Goal: Task Accomplishment & Management: Use online tool/utility

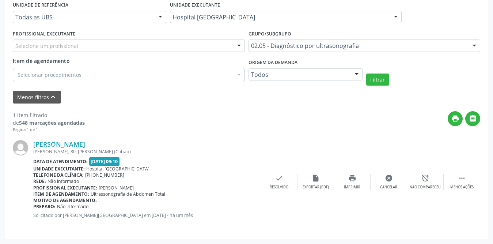
scroll to position [27, 0]
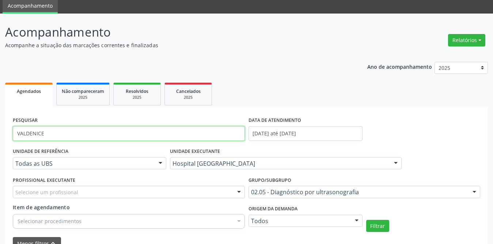
drag, startPoint x: 55, startPoint y: 139, endPoint x: 0, endPoint y: 135, distance: 55.4
click at [0, 136] on div "Acompanhamento Acompanhe a situação das marcações correntes e finalizadas Relat…" at bounding box center [246, 202] width 493 height 377
type input "maria das gracas da silva"
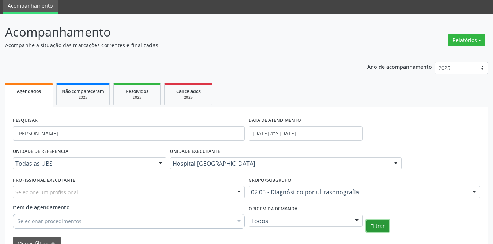
click at [385, 228] on button "Filtrar" at bounding box center [377, 226] width 23 height 12
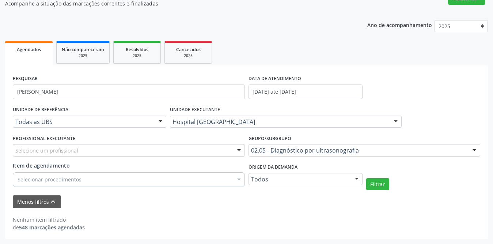
scroll to position [68, 0]
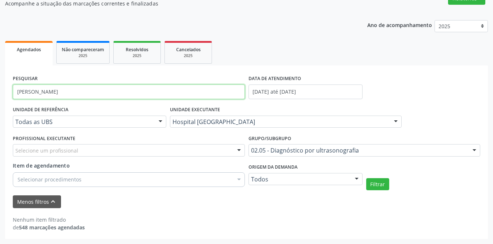
click at [84, 89] on input "maria das gracas da silva" at bounding box center [129, 91] width 232 height 15
click at [81, 92] on input "maria das gracas da silva" at bounding box center [129, 91] width 232 height 15
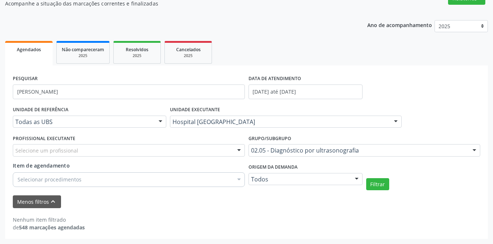
click at [40, 53] on link "Agendados" at bounding box center [29, 53] width 48 height 25
click at [32, 59] on link "Agendados" at bounding box center [29, 53] width 48 height 25
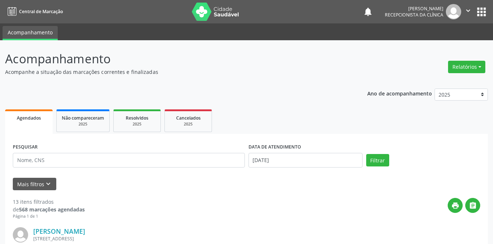
click at [116, 227] on div "[PERSON_NAME]" at bounding box center [202, 231] width 338 height 8
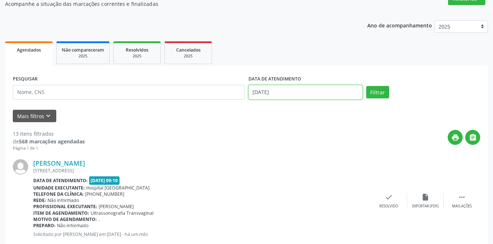
click at [305, 93] on input "[DATE]" at bounding box center [306, 92] width 114 height 15
click at [0, 0] on span "1" at bounding box center [0, 0] width 0 height 0
type input "[DATE]"
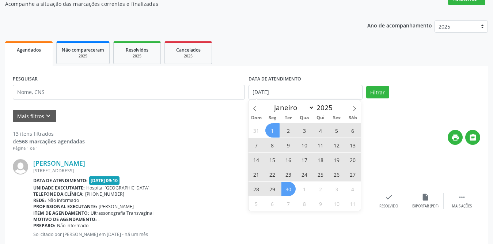
click at [289, 185] on span "30" at bounding box center [289, 189] width 14 height 14
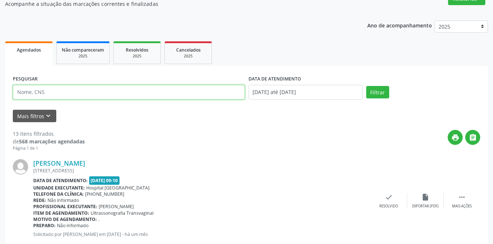
click at [74, 97] on input "text" at bounding box center [129, 92] width 232 height 15
type input "[PERSON_NAME] das gra"
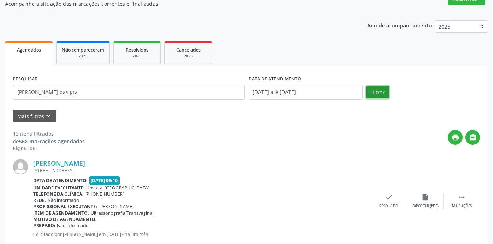
click at [380, 91] on button "Filtrar" at bounding box center [377, 92] width 23 height 12
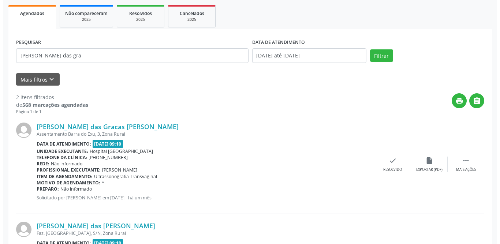
scroll to position [186, 0]
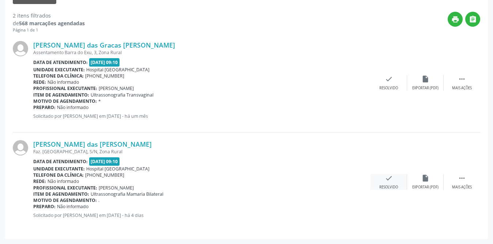
click at [389, 181] on icon "check" at bounding box center [389, 178] width 8 height 8
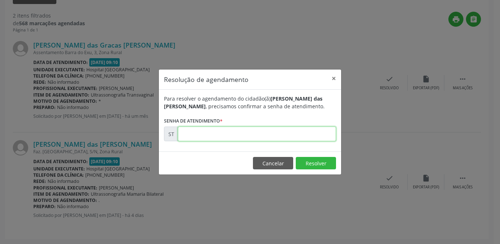
click at [231, 134] on input "text" at bounding box center [257, 134] width 158 height 15
type input "00023156"
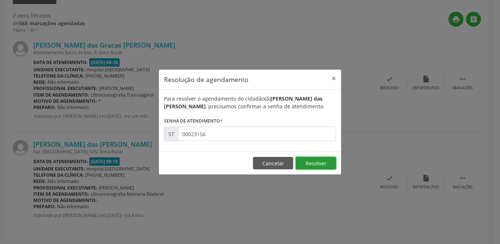
click at [307, 161] on button "Resolver" at bounding box center [315, 163] width 40 height 12
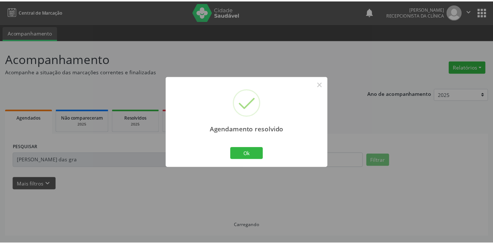
scroll to position [0, 0]
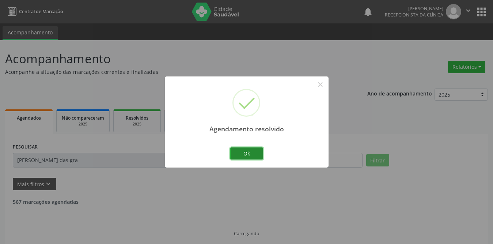
click at [244, 153] on button "Ok" at bounding box center [246, 153] width 33 height 12
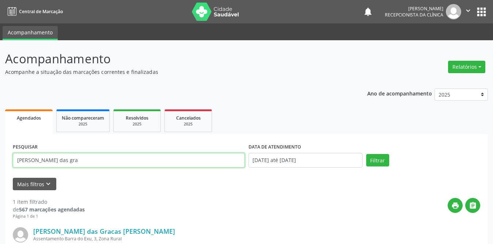
drag, startPoint x: 68, startPoint y: 161, endPoint x: 0, endPoint y: 160, distance: 68.4
click at [0, 160] on div "Acompanhamento Acompanhe a situação das marcações correntes e finalizadas Relat…" at bounding box center [246, 185] width 493 height 291
type input "[PERSON_NAME]"
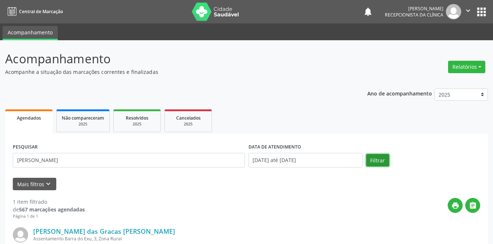
click at [381, 165] on button "Filtrar" at bounding box center [377, 160] width 23 height 12
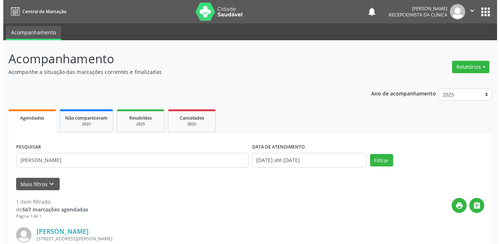
scroll to position [87, 0]
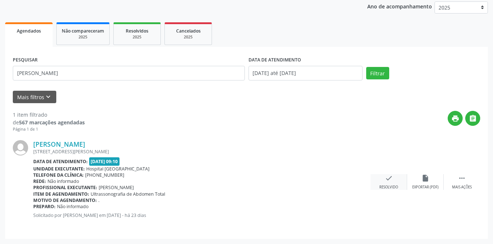
click at [392, 184] on div "check Resolvido" at bounding box center [389, 182] width 37 height 16
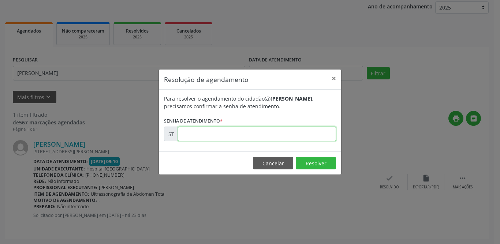
click at [208, 133] on input "text" at bounding box center [257, 134] width 158 height 15
type input "00021134"
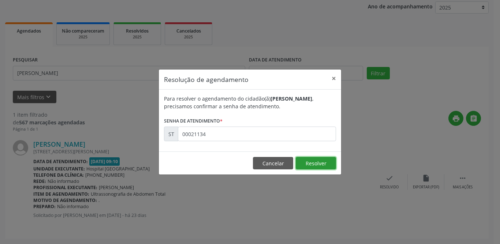
click at [316, 164] on button "Resolver" at bounding box center [315, 163] width 40 height 12
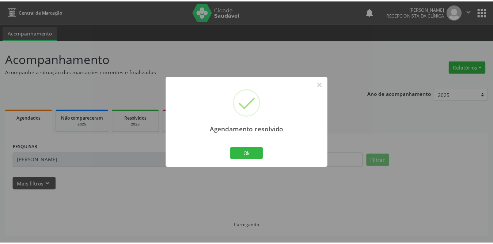
scroll to position [0, 0]
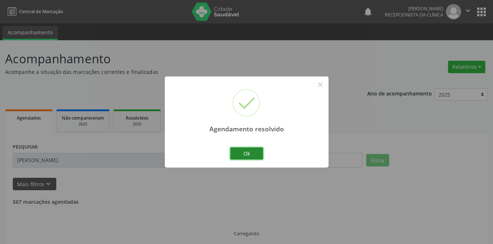
click at [247, 156] on button "Ok" at bounding box center [246, 153] width 33 height 12
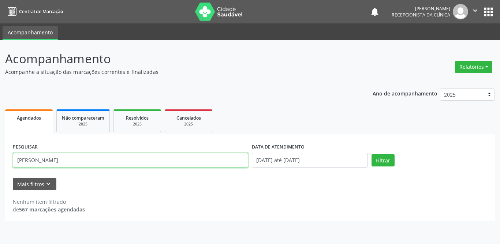
click at [83, 159] on input "[PERSON_NAME]" at bounding box center [130, 160] width 235 height 15
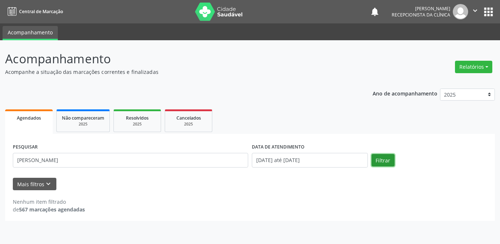
click at [379, 159] on button "Filtrar" at bounding box center [382, 160] width 23 height 12
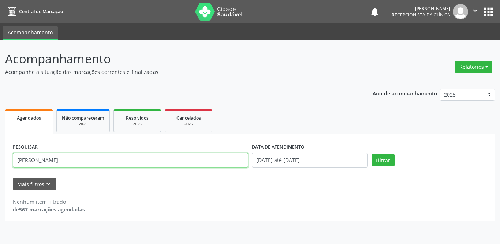
drag, startPoint x: 71, startPoint y: 161, endPoint x: 0, endPoint y: 146, distance: 72.5
click at [0, 153] on div "Acompanhamento Acompanhe a situação das marcações correntes e finalizadas Relat…" at bounding box center [250, 142] width 500 height 204
type input "[PERSON_NAME]"
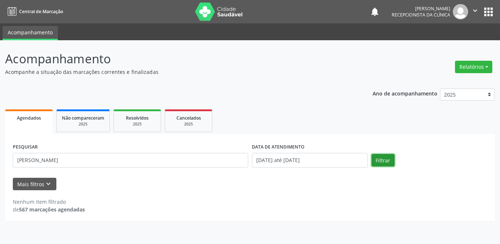
click at [376, 165] on button "Filtrar" at bounding box center [382, 160] width 23 height 12
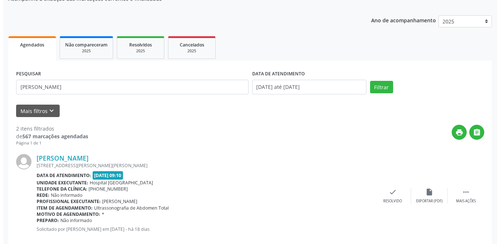
scroll to position [183, 0]
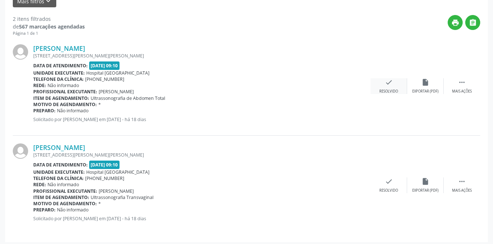
click at [395, 83] on div "check Resolvido" at bounding box center [389, 86] width 37 height 16
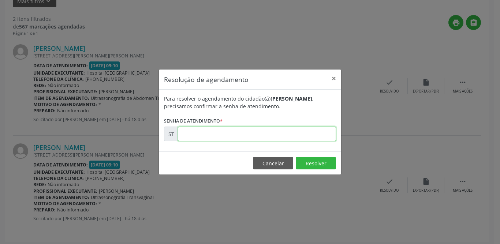
click at [221, 137] on input "text" at bounding box center [257, 134] width 158 height 15
type input "00021470"
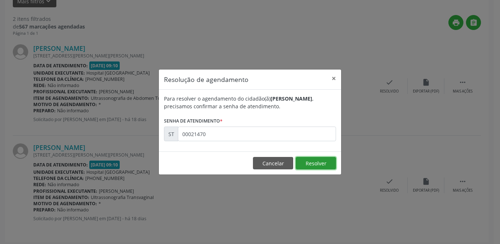
click at [331, 163] on button "Resolver" at bounding box center [315, 163] width 40 height 12
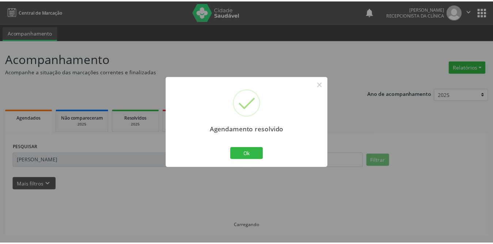
scroll to position [0, 0]
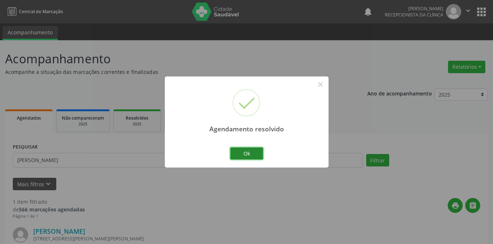
click at [248, 154] on button "Ok" at bounding box center [246, 153] width 33 height 12
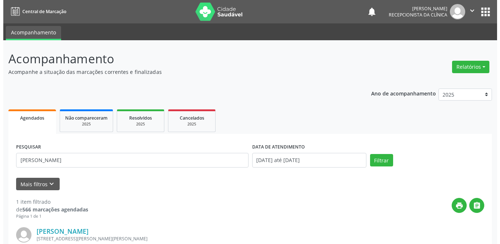
scroll to position [73, 0]
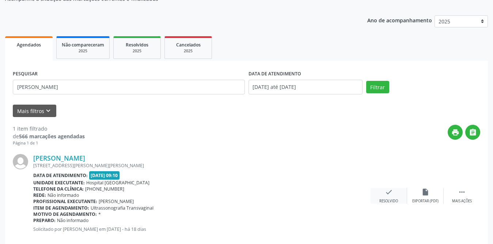
click at [390, 193] on icon "check" at bounding box center [389, 192] width 8 height 8
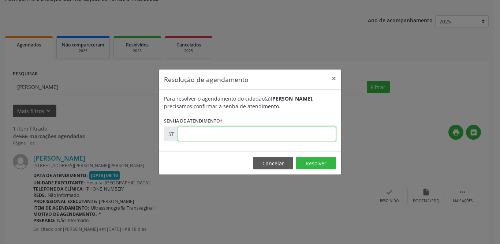
click at [318, 139] on input "text" at bounding box center [257, 134] width 158 height 15
type input "00021471"
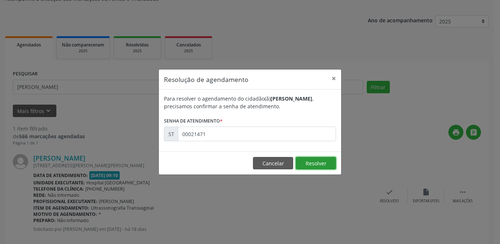
click at [316, 158] on button "Resolver" at bounding box center [315, 163] width 40 height 12
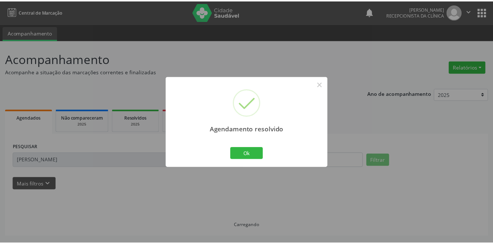
scroll to position [0, 0]
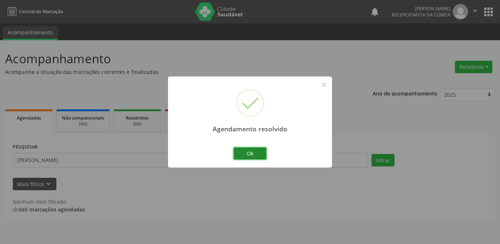
click at [256, 150] on button "Ok" at bounding box center [249, 153] width 33 height 12
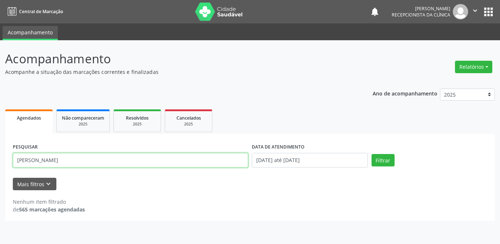
drag, startPoint x: 97, startPoint y: 155, endPoint x: 0, endPoint y: 154, distance: 97.3
click at [0, 154] on div "Acompanhamento Acompanhe a situação das marcações correntes e finalizadas Relat…" at bounding box center [250, 142] width 500 height 204
click at [143, 158] on input "text" at bounding box center [130, 160] width 235 height 15
click at [176, 163] on input "text" at bounding box center [130, 160] width 235 height 15
click at [153, 158] on input "text" at bounding box center [130, 160] width 235 height 15
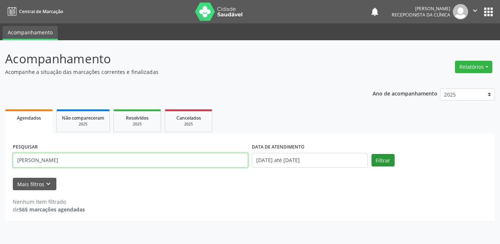
type input "[PERSON_NAME]"
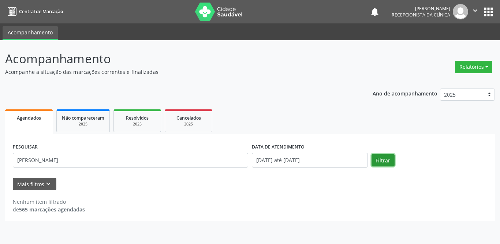
click at [379, 160] on button "Filtrar" at bounding box center [382, 160] width 23 height 12
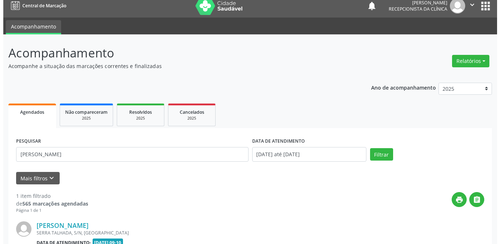
scroll to position [87, 0]
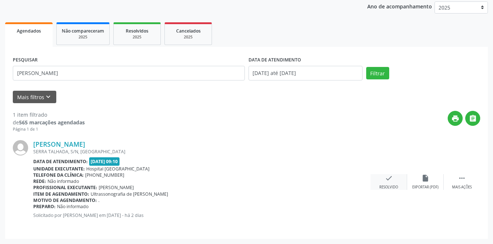
click at [387, 185] on div "Resolvido" at bounding box center [389, 187] width 19 height 5
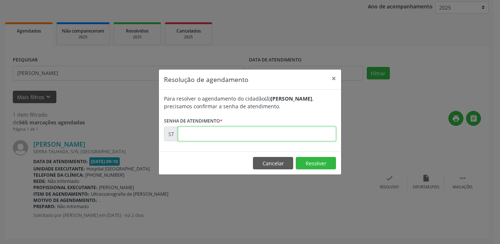
click at [230, 133] on input "text" at bounding box center [257, 134] width 158 height 15
type input "00023451"
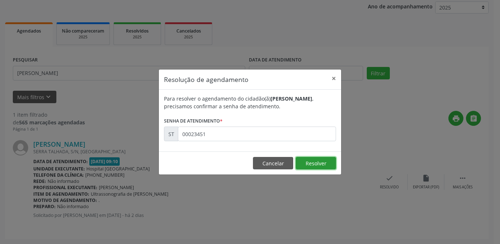
click at [321, 162] on button "Resolver" at bounding box center [315, 163] width 40 height 12
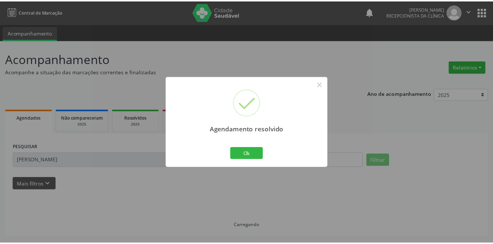
scroll to position [0, 0]
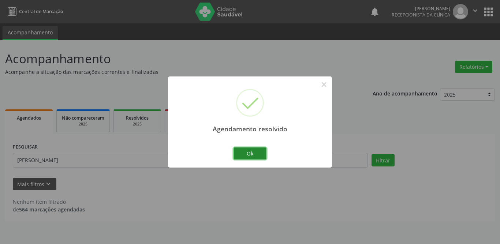
click at [253, 153] on button "Ok" at bounding box center [249, 153] width 33 height 12
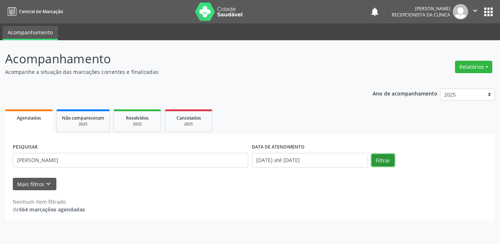
click at [385, 162] on button "Filtrar" at bounding box center [382, 160] width 23 height 12
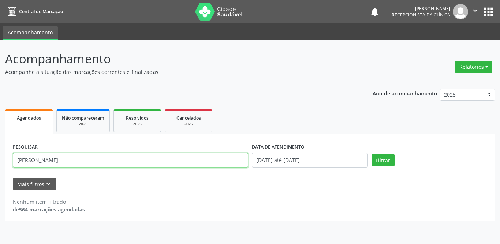
drag, startPoint x: 57, startPoint y: 161, endPoint x: 15, endPoint y: 163, distance: 41.4
click at [15, 163] on input "[PERSON_NAME]" at bounding box center [130, 160] width 235 height 15
click at [37, 161] on input "[PERSON_NAME]" at bounding box center [130, 160] width 235 height 15
type input "[PERSON_NAME]"
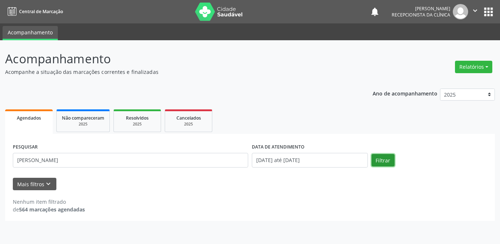
click at [382, 154] on button "Filtrar" at bounding box center [382, 160] width 23 height 12
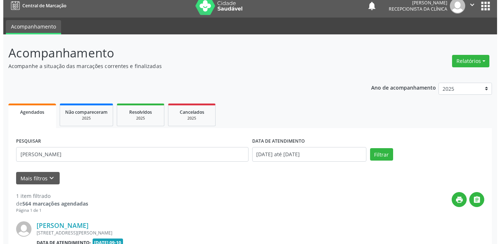
scroll to position [87, 0]
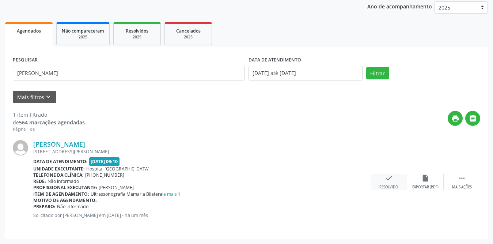
click at [378, 184] on div "check Resolvido" at bounding box center [389, 182] width 37 height 16
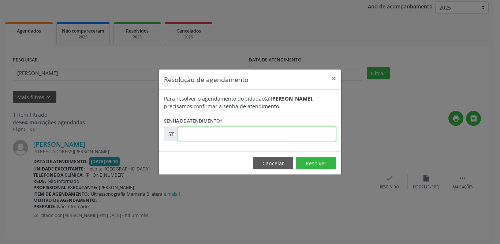
click at [275, 134] on input "text" at bounding box center [257, 134] width 158 height 15
type input "00019773"
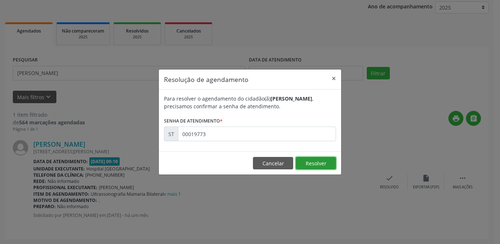
click at [327, 162] on button "Resolver" at bounding box center [315, 163] width 40 height 12
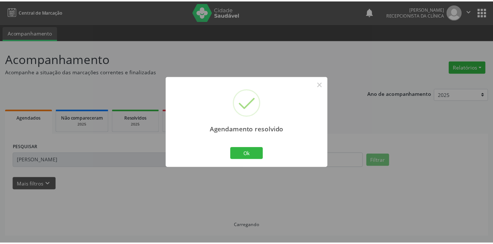
scroll to position [0, 0]
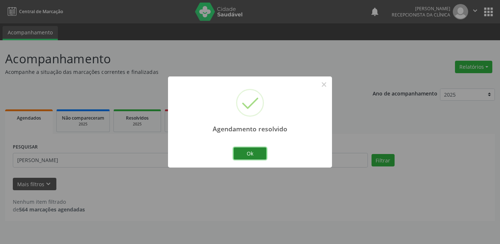
click at [238, 155] on button "Ok" at bounding box center [249, 153] width 33 height 12
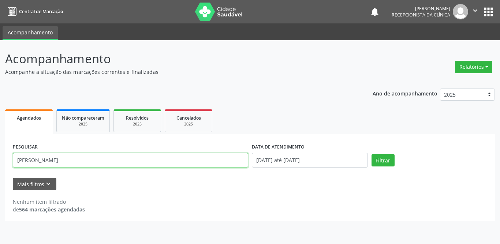
drag, startPoint x: 91, startPoint y: 164, endPoint x: 0, endPoint y: 160, distance: 90.8
click at [0, 160] on div "Acompanhamento Acompanhe a situação das marcações correntes e finalizadas Relat…" at bounding box center [250, 142] width 500 height 204
type input "[PERSON_NAME]"
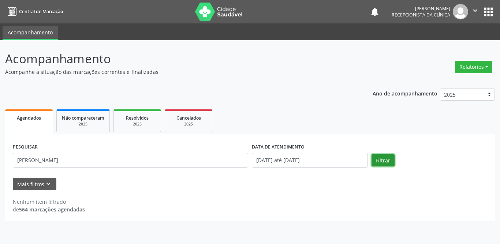
click at [384, 162] on button "Filtrar" at bounding box center [382, 160] width 23 height 12
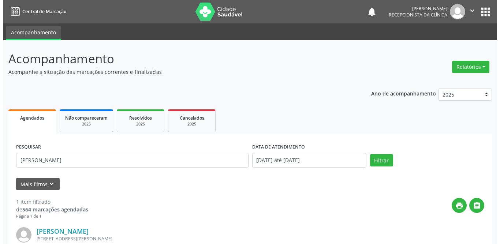
scroll to position [87, 0]
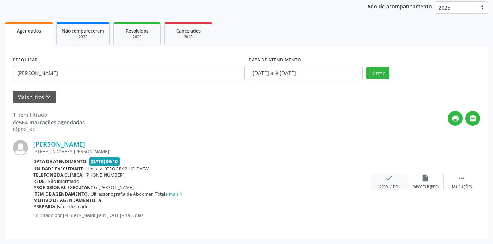
click at [383, 185] on div "Resolvido" at bounding box center [389, 187] width 19 height 5
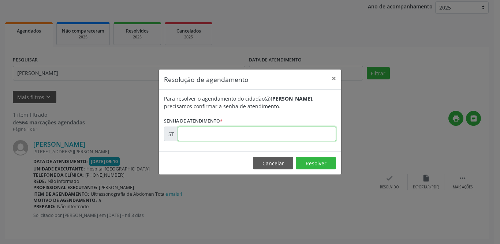
click at [179, 133] on input "text" at bounding box center [257, 134] width 158 height 15
type input "00022813"
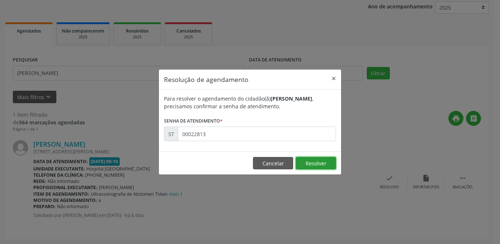
click at [313, 164] on button "Resolver" at bounding box center [315, 163] width 40 height 12
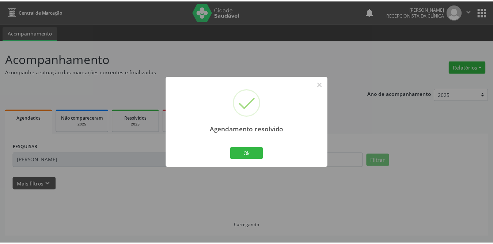
scroll to position [0, 0]
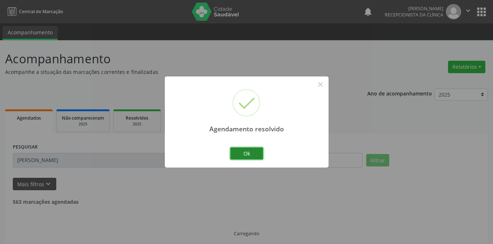
click at [254, 156] on button "Ok" at bounding box center [246, 153] width 33 height 12
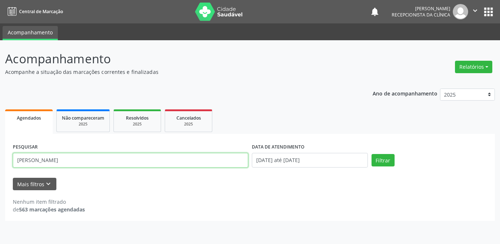
drag, startPoint x: 74, startPoint y: 164, endPoint x: 0, endPoint y: 161, distance: 74.3
click at [0, 162] on div "Acompanhamento Acompanhe a situação das marcações correntes e finalizadas Relat…" at bounding box center [250, 142] width 500 height 204
type input "[PERSON_NAME]"
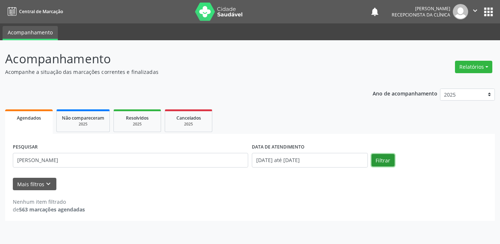
click at [382, 160] on button "Filtrar" at bounding box center [382, 160] width 23 height 12
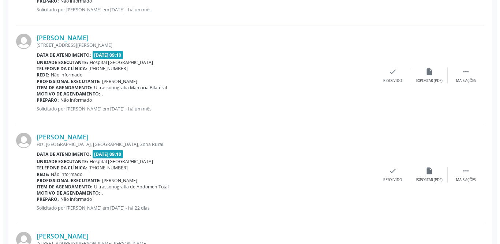
scroll to position [329, 0]
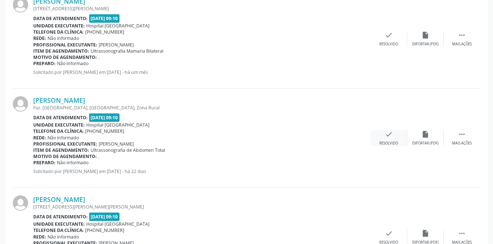
click at [388, 136] on icon "check" at bounding box center [389, 134] width 8 height 8
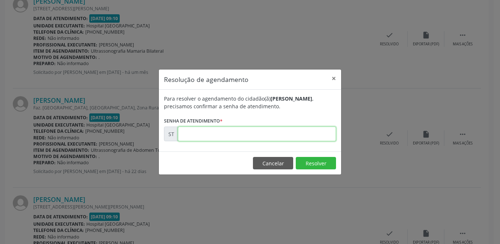
click at [211, 136] on input "text" at bounding box center [257, 134] width 158 height 15
type input "00021292"
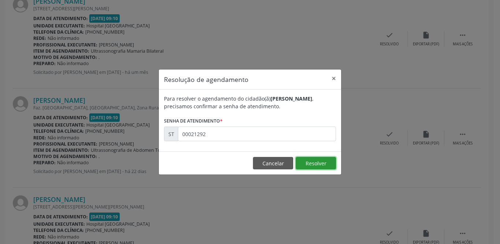
click at [328, 163] on button "Resolver" at bounding box center [315, 163] width 40 height 12
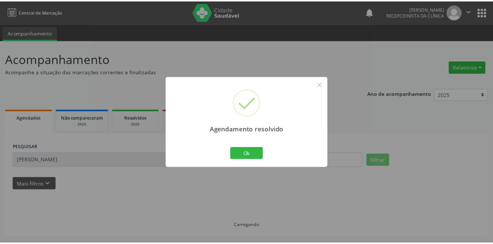
scroll to position [0, 0]
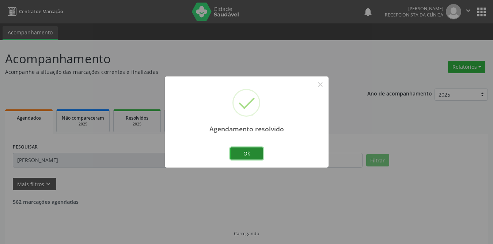
click at [253, 154] on button "Ok" at bounding box center [246, 153] width 33 height 12
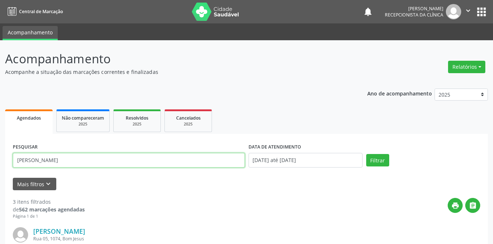
drag, startPoint x: 81, startPoint y: 158, endPoint x: 0, endPoint y: 154, distance: 81.3
type input "[PERSON_NAME]"
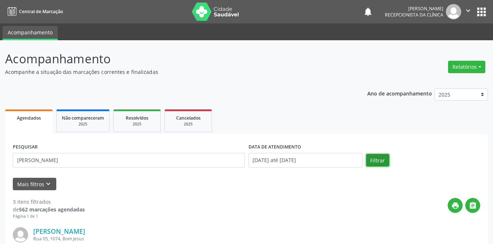
click at [380, 165] on button "Filtrar" at bounding box center [377, 160] width 23 height 12
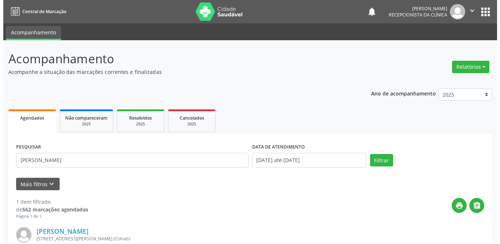
scroll to position [87, 0]
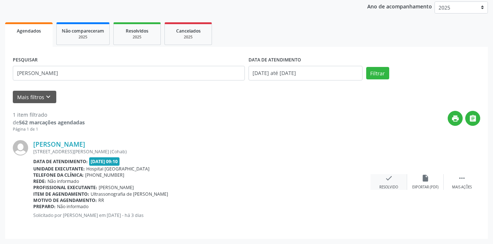
click at [379, 183] on div "check Resolvido" at bounding box center [389, 182] width 37 height 16
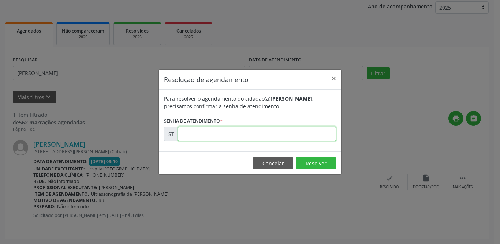
click at [209, 134] on input "text" at bounding box center [257, 134] width 158 height 15
type input "00023345"
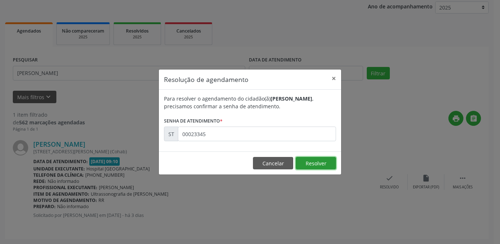
click at [333, 162] on button "Resolver" at bounding box center [315, 163] width 40 height 12
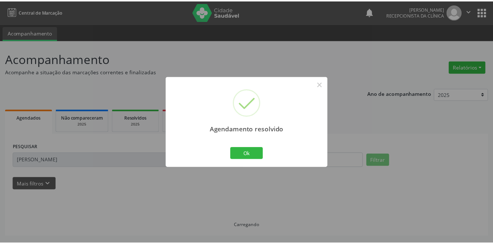
scroll to position [0, 0]
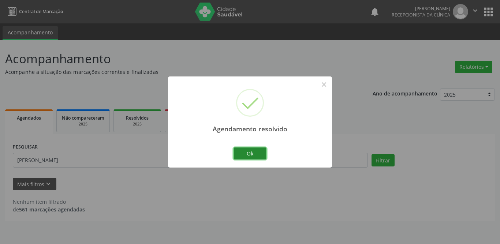
click at [248, 158] on button "Ok" at bounding box center [249, 153] width 33 height 12
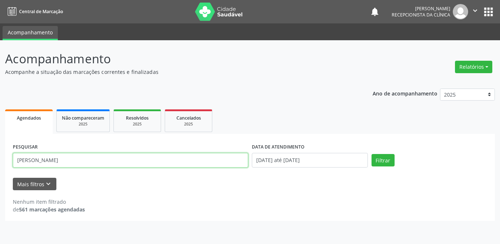
drag, startPoint x: 80, startPoint y: 157, endPoint x: 0, endPoint y: 161, distance: 80.5
click at [0, 161] on div "Acompanhamento Acompanhe a situação das marcações correntes e finalizadas Relat…" at bounding box center [250, 142] width 500 height 204
type input "[PERSON_NAME]"
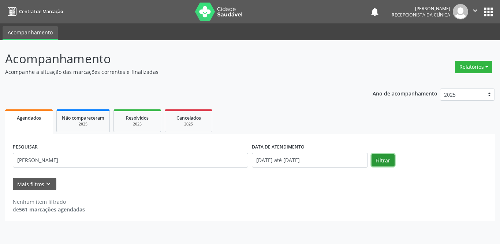
click at [379, 163] on button "Filtrar" at bounding box center [382, 160] width 23 height 12
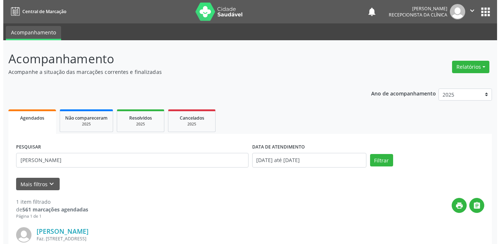
scroll to position [87, 0]
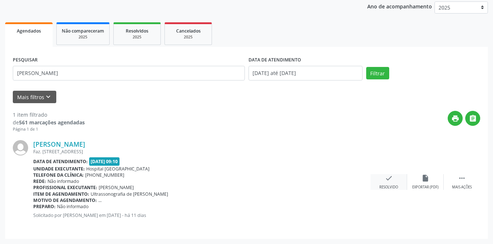
click at [395, 176] on div "check Resolvido" at bounding box center [389, 182] width 37 height 16
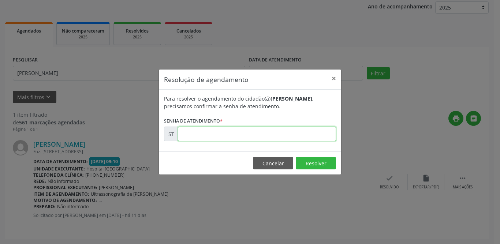
click at [211, 133] on input "text" at bounding box center [257, 134] width 158 height 15
type input "00022253"
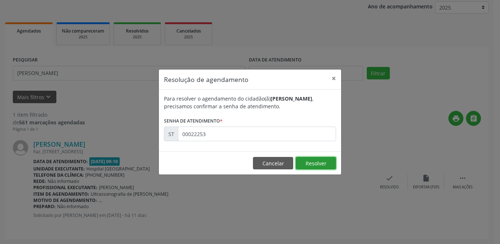
click at [329, 165] on button "Resolver" at bounding box center [315, 163] width 40 height 12
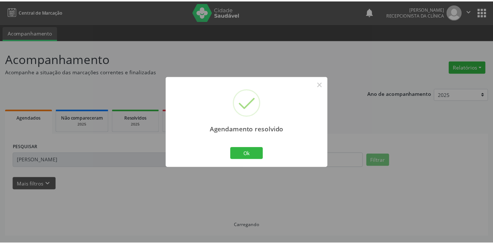
scroll to position [0, 0]
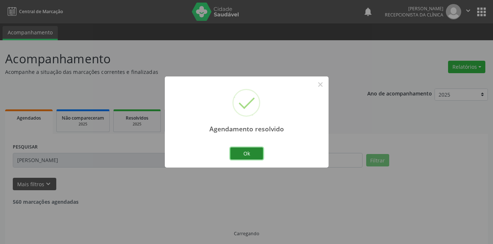
click at [239, 153] on button "Ok" at bounding box center [246, 153] width 33 height 12
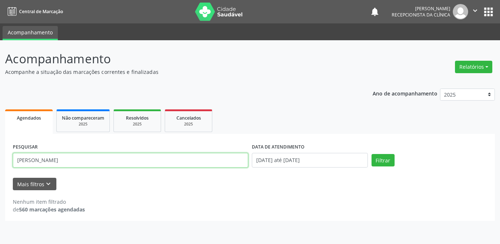
drag, startPoint x: 72, startPoint y: 157, endPoint x: 0, endPoint y: 157, distance: 71.7
click at [0, 157] on div "Acompanhamento Acompanhe a situação das marcações correntes e finalizadas Relat…" at bounding box center [250, 142] width 500 height 204
type input "elielze"
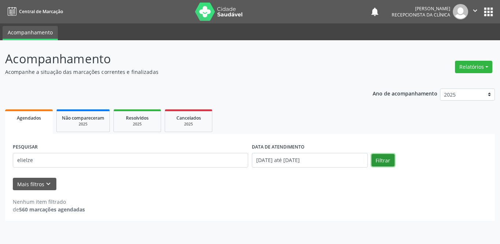
click at [392, 162] on button "Filtrar" at bounding box center [382, 160] width 23 height 12
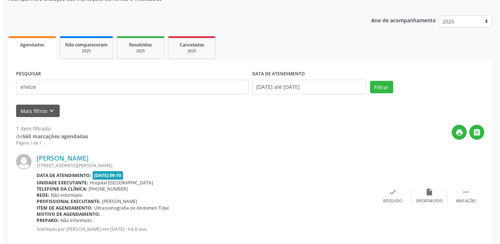
scroll to position [87, 0]
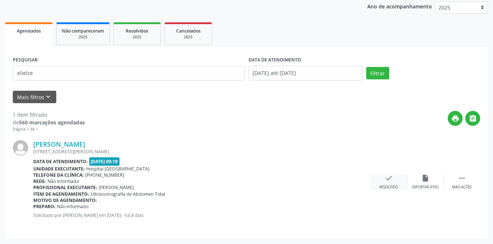
click at [384, 182] on div "check Resolvido" at bounding box center [389, 182] width 37 height 16
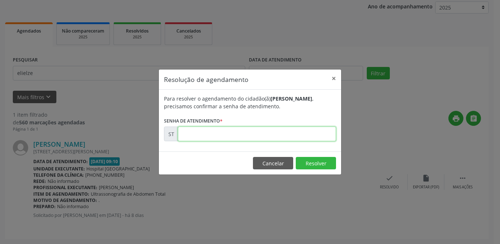
click at [257, 136] on input "text" at bounding box center [257, 134] width 158 height 15
type input "00022816"
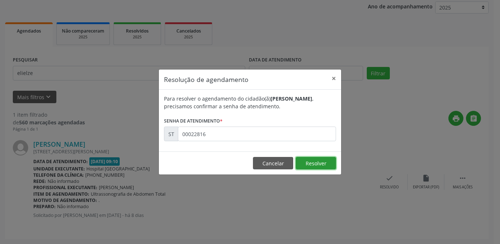
click at [320, 168] on button "Resolver" at bounding box center [315, 163] width 40 height 12
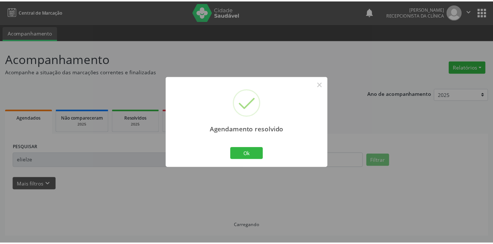
scroll to position [0, 0]
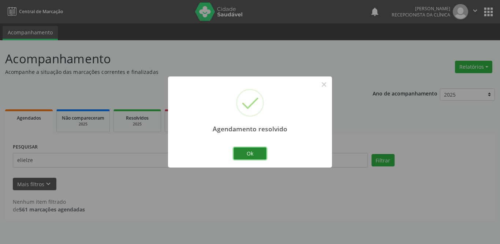
click at [253, 151] on button "Ok" at bounding box center [249, 153] width 33 height 12
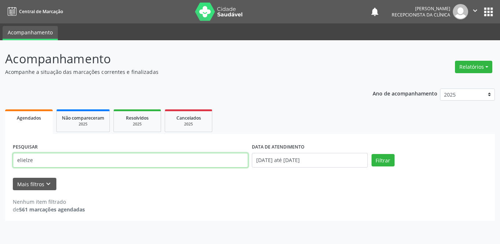
drag, startPoint x: 63, startPoint y: 159, endPoint x: 0, endPoint y: 159, distance: 62.9
click at [0, 159] on div "Acompanhamento Acompanhe a situação das marcações correntes e finalizadas Relat…" at bounding box center [250, 142] width 500 height 204
type input "poliana"
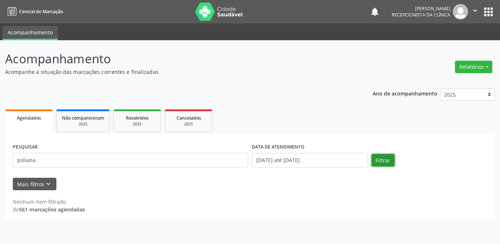
click at [384, 160] on button "Filtrar" at bounding box center [382, 160] width 23 height 12
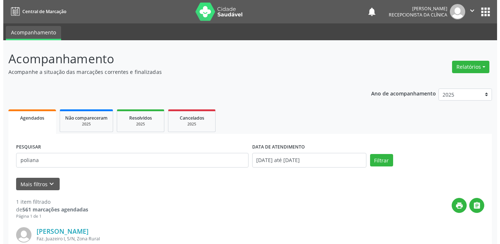
scroll to position [87, 0]
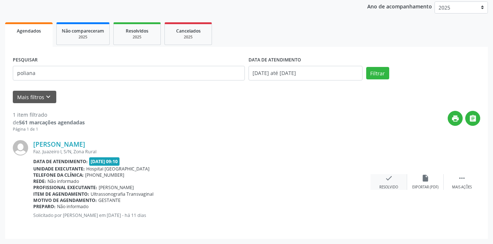
click at [394, 178] on div "check Resolvido" at bounding box center [389, 182] width 37 height 16
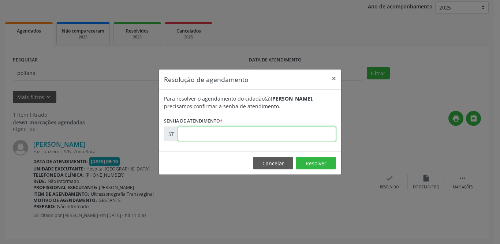
click at [210, 135] on input "text" at bounding box center [257, 134] width 158 height 15
type input "00022331"
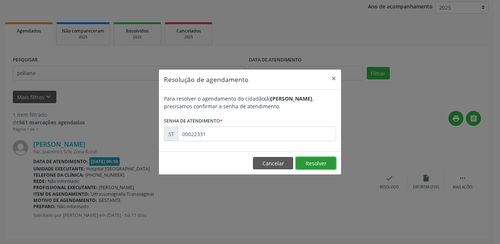
click at [310, 166] on button "Resolver" at bounding box center [315, 163] width 40 height 12
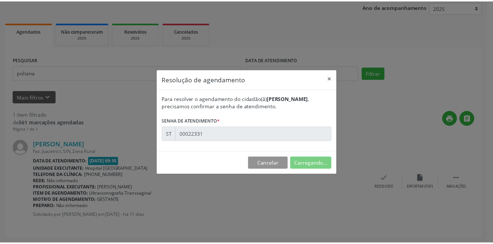
scroll to position [0, 0]
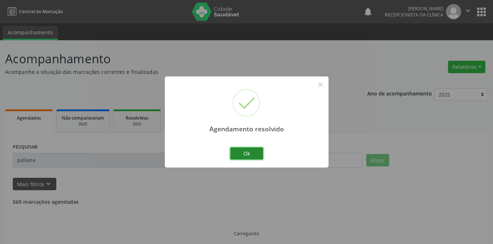
click at [247, 157] on button "Ok" at bounding box center [246, 153] width 33 height 12
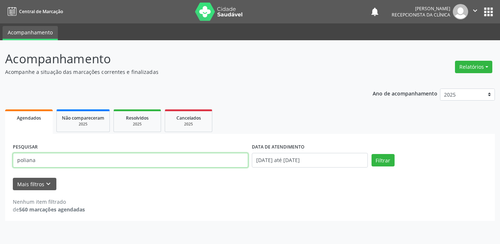
drag, startPoint x: 105, startPoint y: 162, endPoint x: 0, endPoint y: 158, distance: 105.4
click at [0, 159] on div "Acompanhamento Acompanhe a situação das marcações correntes e finalizadas Relat…" at bounding box center [250, 142] width 500 height 204
type input "walki"
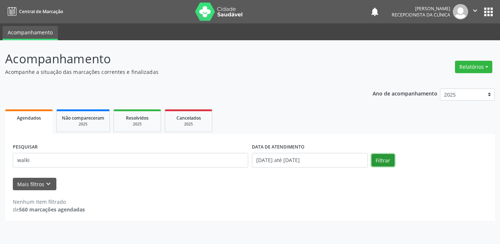
click at [380, 160] on button "Filtrar" at bounding box center [382, 160] width 23 height 12
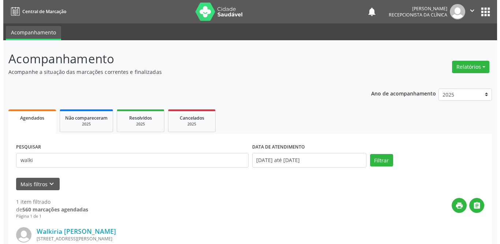
scroll to position [73, 0]
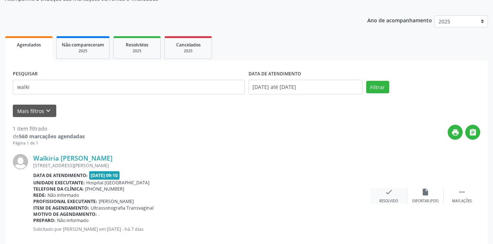
click at [388, 196] on div "check Resolvido" at bounding box center [389, 196] width 37 height 16
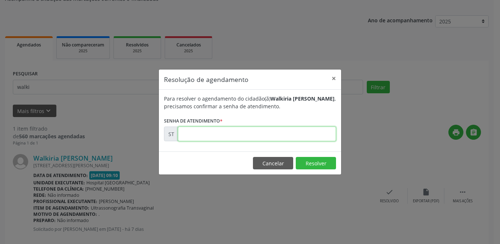
click at [245, 135] on input "text" at bounding box center [257, 134] width 158 height 15
type input "00022957"
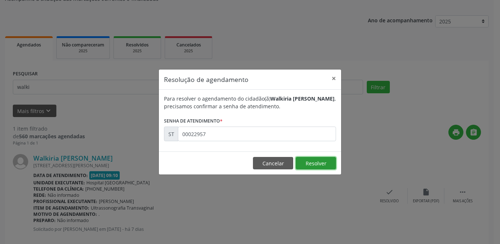
click at [324, 164] on button "Resolver" at bounding box center [315, 163] width 40 height 12
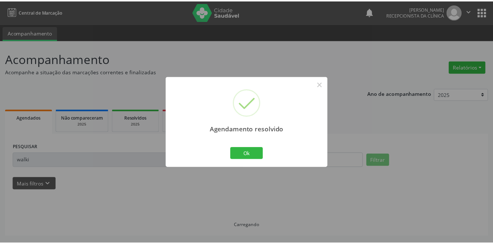
scroll to position [0, 0]
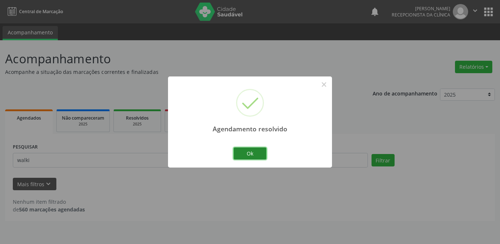
click at [249, 153] on button "Ok" at bounding box center [249, 153] width 33 height 12
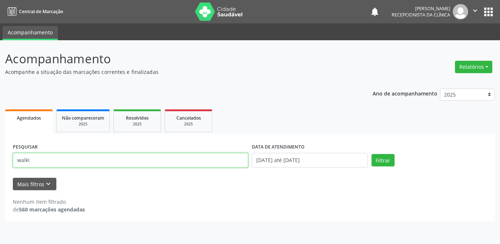
drag, startPoint x: 70, startPoint y: 162, endPoint x: 0, endPoint y: 161, distance: 69.9
click at [0, 161] on div "Acompanhamento Acompanhe a situação das marcações correntes e finalizadas Relat…" at bounding box center [250, 142] width 500 height 204
type input "ronyklecia"
click at [371, 154] on button "Filtrar" at bounding box center [382, 160] width 23 height 12
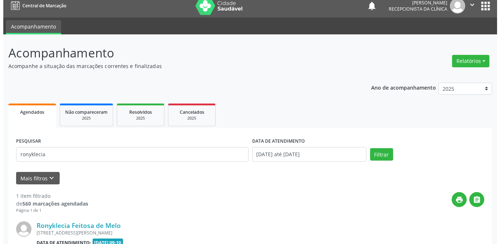
scroll to position [87, 0]
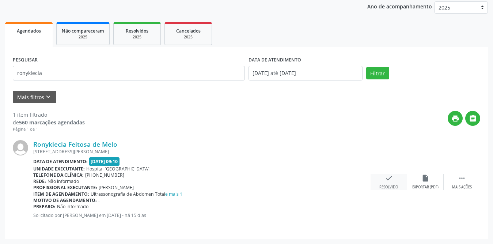
click at [384, 179] on div "check Resolvido" at bounding box center [389, 182] width 37 height 16
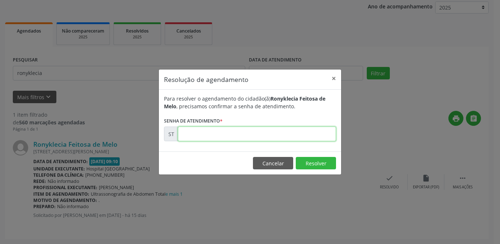
click at [219, 134] on input "text" at bounding box center [257, 134] width 158 height 15
type input "00022002"
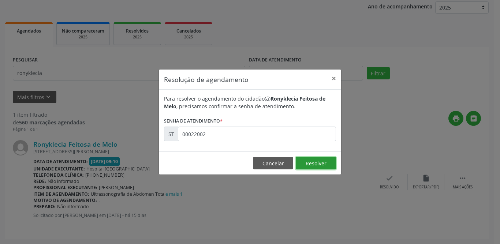
click at [319, 164] on button "Resolver" at bounding box center [315, 163] width 40 height 12
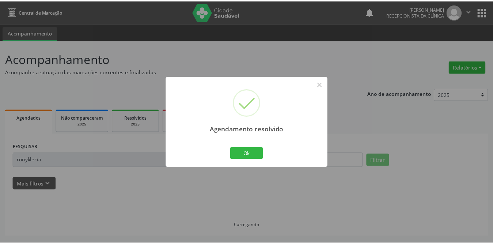
scroll to position [0, 0]
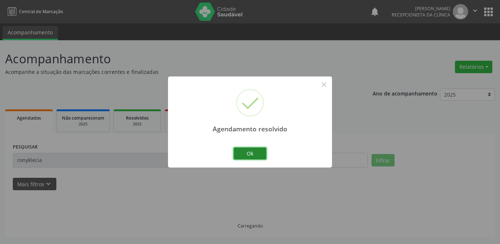
click at [260, 152] on button "Ok" at bounding box center [249, 153] width 33 height 12
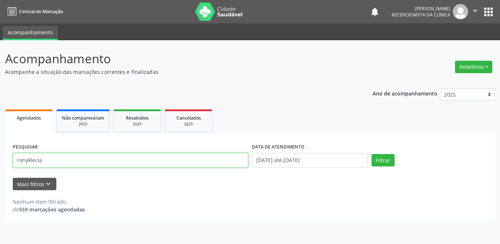
drag, startPoint x: 72, startPoint y: 162, endPoint x: 1, endPoint y: 153, distance: 71.5
click at [1, 154] on div "Acompanhamento Acompanhe a situação das marcações correntes e finalizadas Relat…" at bounding box center [250, 142] width 500 height 204
type input "[PERSON_NAME]"
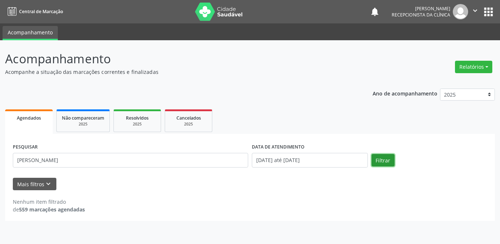
click at [378, 161] on button "Filtrar" at bounding box center [382, 160] width 23 height 12
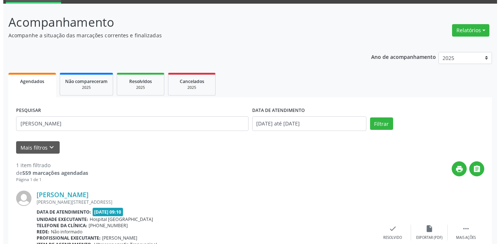
scroll to position [87, 0]
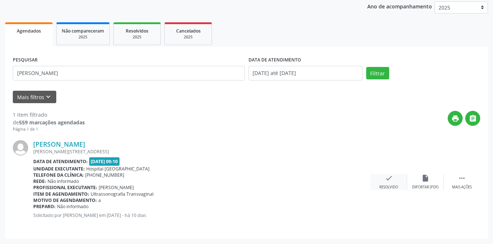
click at [388, 180] on icon "check" at bounding box center [389, 178] width 8 height 8
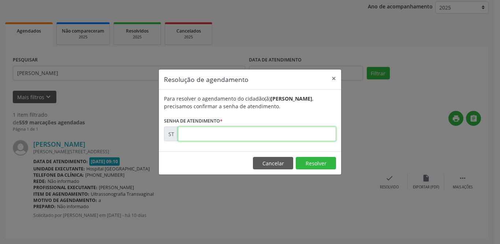
drag, startPoint x: 216, startPoint y: 135, endPoint x: 212, endPoint y: 136, distance: 4.1
click at [216, 135] on input "text" at bounding box center [257, 134] width 158 height 15
type input "00022493"
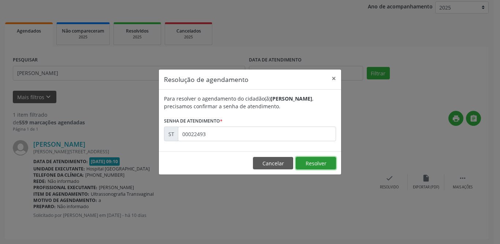
click at [302, 160] on button "Resolver" at bounding box center [315, 163] width 40 height 12
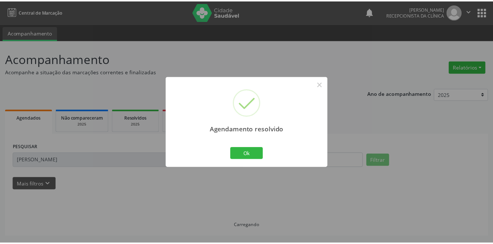
scroll to position [0, 0]
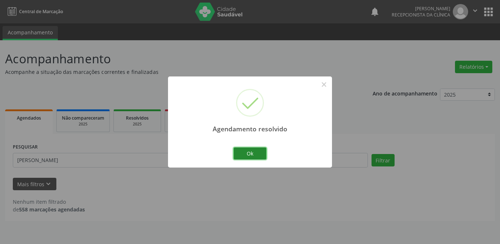
click at [246, 153] on button "Ok" at bounding box center [249, 153] width 33 height 12
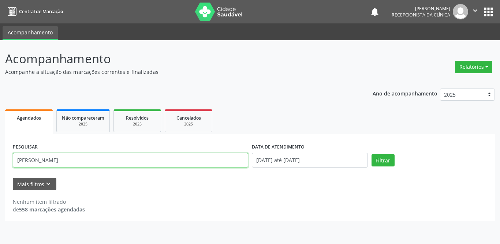
drag, startPoint x: 78, startPoint y: 161, endPoint x: 0, endPoint y: 162, distance: 78.3
click at [0, 162] on div "Acompanhamento Acompanhe a situação das marcações correntes e finalizadas Relat…" at bounding box center [250, 142] width 500 height 204
type input "[PERSON_NAME]"
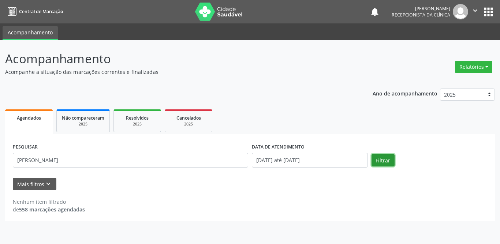
click at [379, 156] on button "Filtrar" at bounding box center [382, 160] width 23 height 12
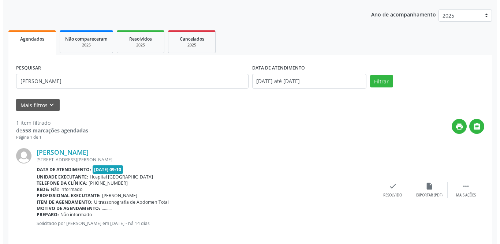
scroll to position [87, 0]
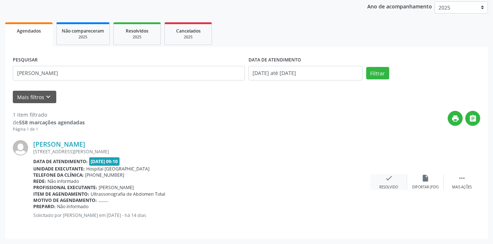
click at [394, 177] on div "check Resolvido" at bounding box center [389, 182] width 37 height 16
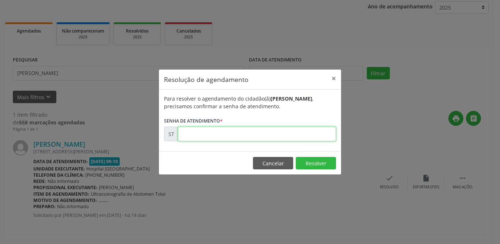
click at [214, 134] on input "text" at bounding box center [257, 134] width 158 height 15
type input "00022033"
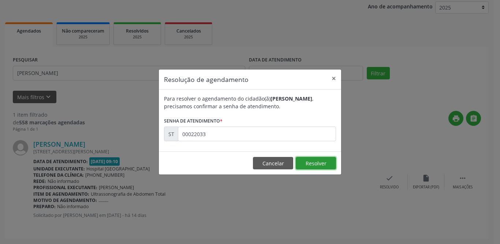
click at [321, 166] on button "Resolver" at bounding box center [315, 163] width 40 height 12
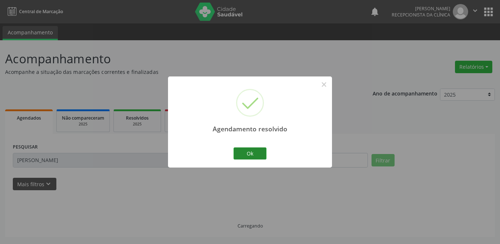
scroll to position [0, 0]
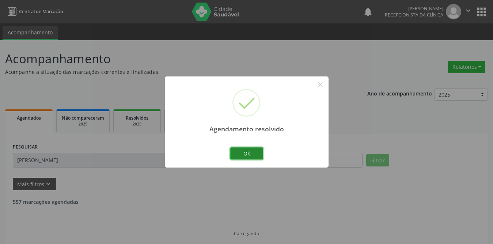
click at [243, 152] on button "Ok" at bounding box center [246, 153] width 33 height 12
